Goal: Information Seeking & Learning: Learn about a topic

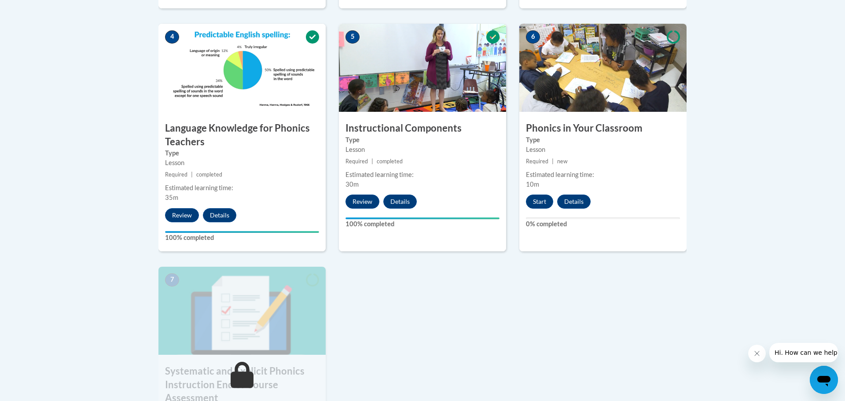
scroll to position [513, 0]
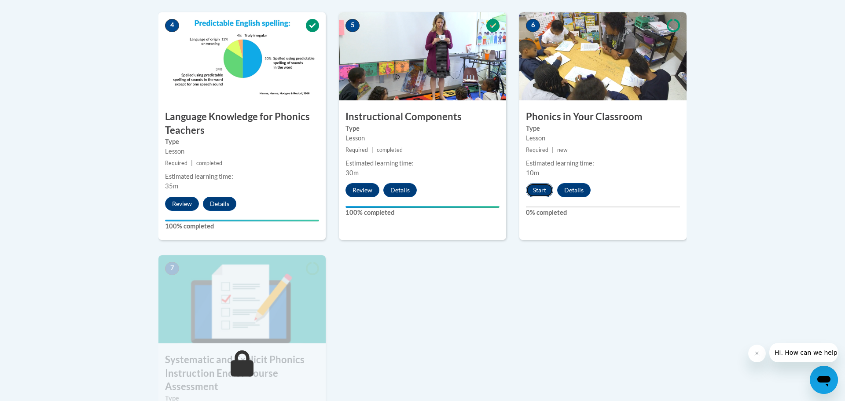
click at [534, 192] on button "Start" at bounding box center [539, 190] width 27 height 14
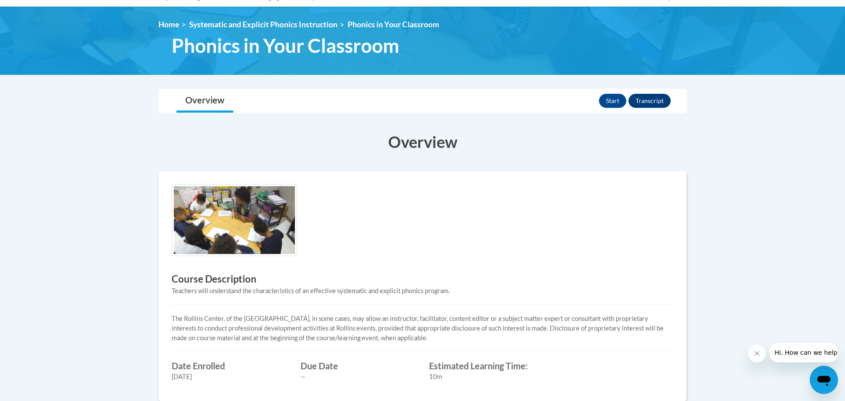
scroll to position [93, 0]
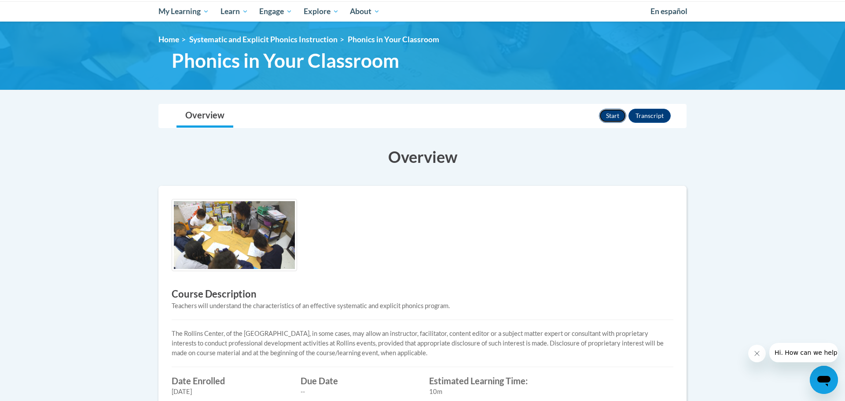
click at [605, 118] on button "Start" at bounding box center [612, 116] width 27 height 14
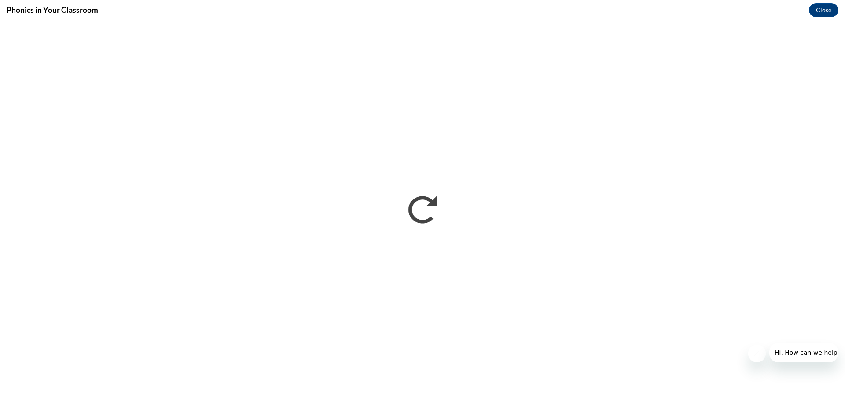
scroll to position [0, 0]
